Goal: Transaction & Acquisition: Obtain resource

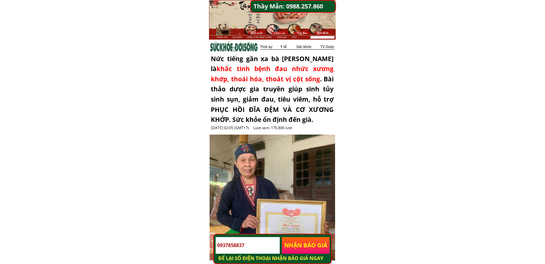
click at [245, 244] on input "0937858837" at bounding box center [248, 245] width 64 height 17
paste input "0376279981"
type input "0376279981"
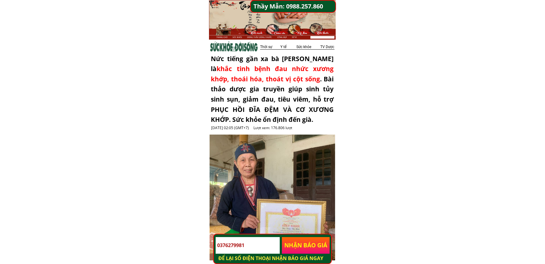
click at [316, 249] on p "NHẬN BÁO GIÁ" at bounding box center [306, 245] width 48 height 17
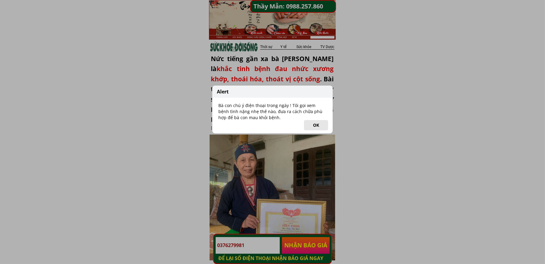
click at [319, 123] on button "OK" at bounding box center [316, 125] width 24 height 10
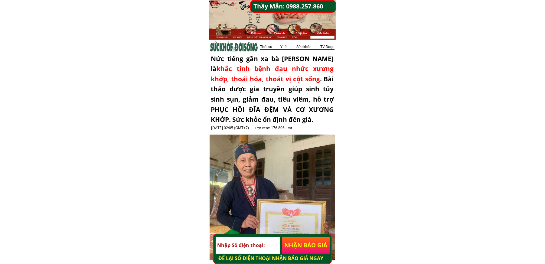
click at [254, 245] on input "tel" at bounding box center [248, 245] width 64 height 17
paste input "0981598000"
type input "0981598000"
click at [311, 246] on p "NHẬN BÁO GIÁ" at bounding box center [306, 245] width 48 height 17
